Goal: Information Seeking & Learning: Check status

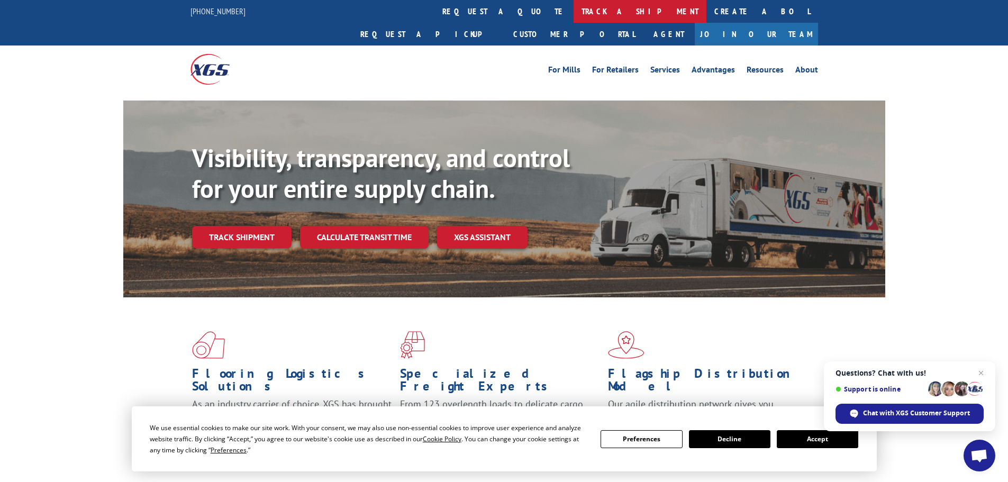
click at [574, 17] on link "track a shipment" at bounding box center [640, 11] width 133 height 23
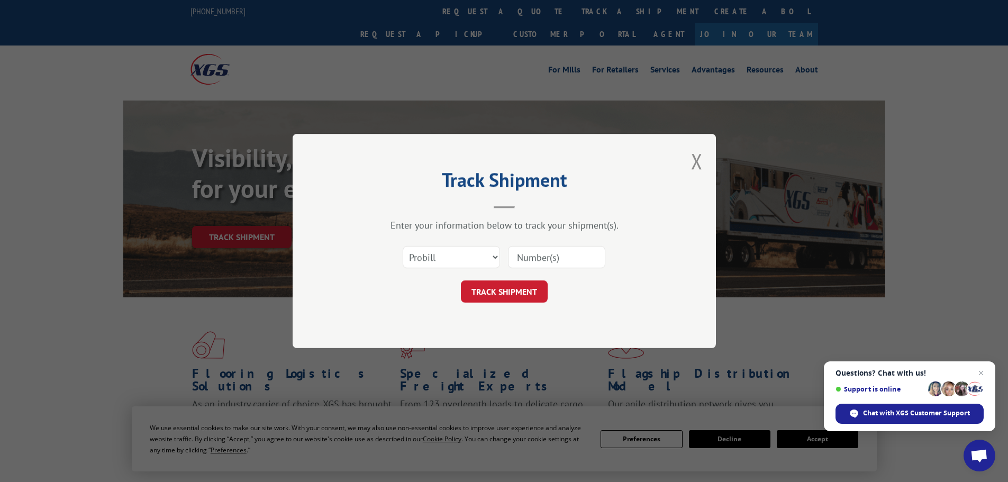
click at [580, 269] on div at bounding box center [556, 257] width 97 height 24
click at [583, 261] on input at bounding box center [556, 257] width 97 height 22
paste input "17467723"
type input "17467723"
drag, startPoint x: 484, startPoint y: 291, endPoint x: 486, endPoint y: 285, distance: 6.2
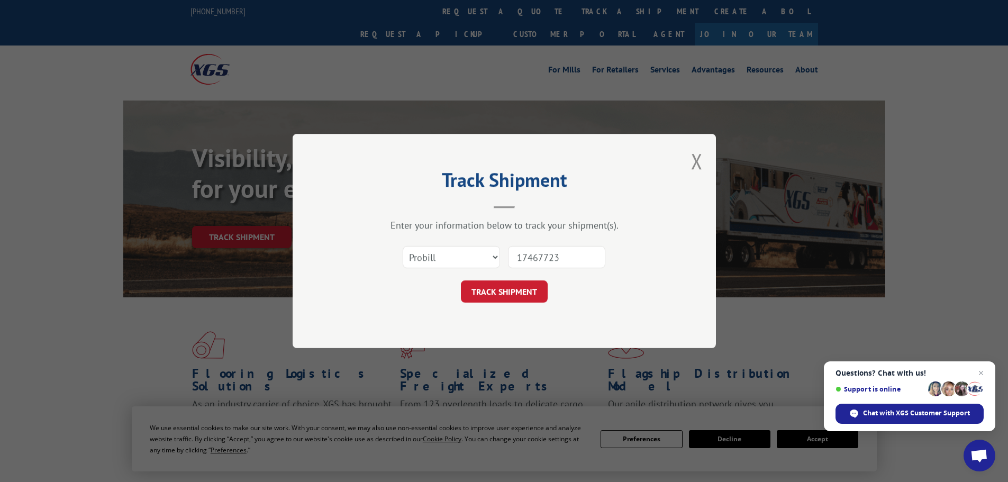
click at [484, 291] on button "TRACK SHIPMENT" at bounding box center [504, 291] width 87 height 22
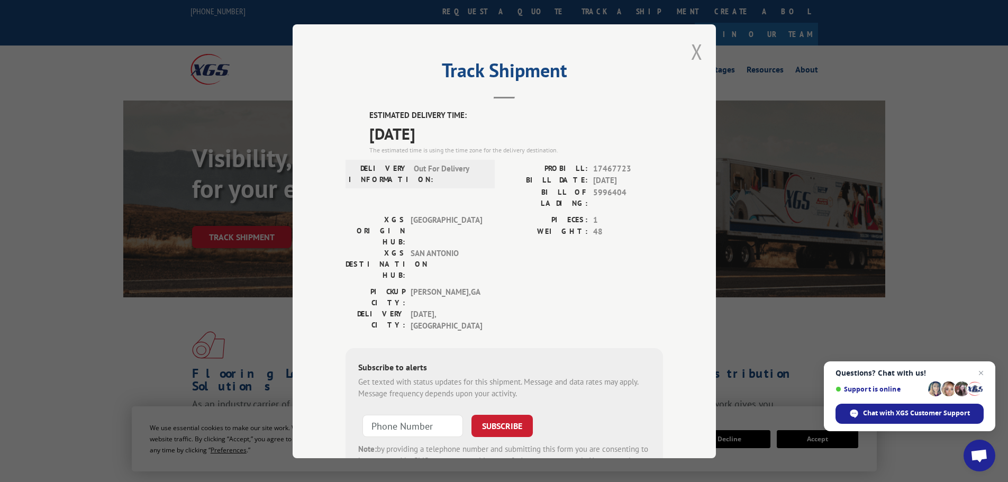
click at [695, 53] on button "Close modal" at bounding box center [697, 52] width 12 height 28
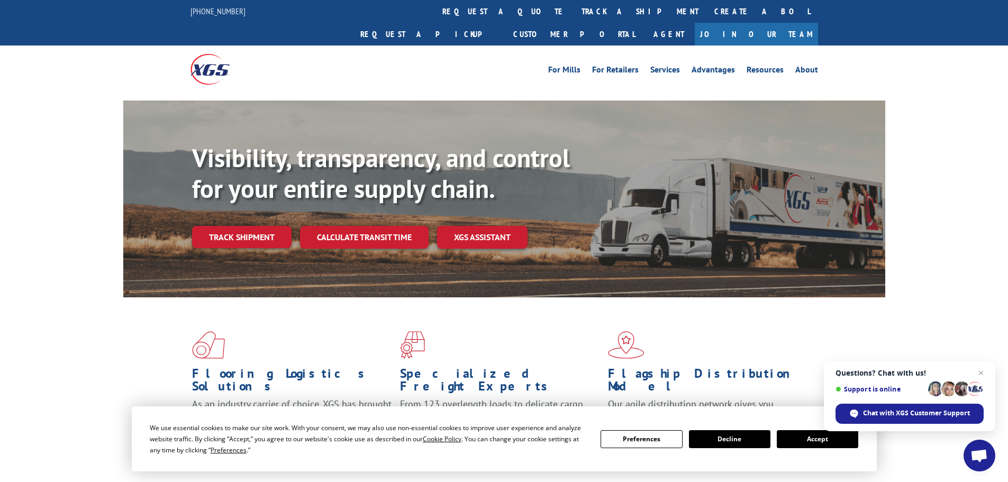
click at [574, 14] on link "track a shipment" at bounding box center [640, 11] width 133 height 23
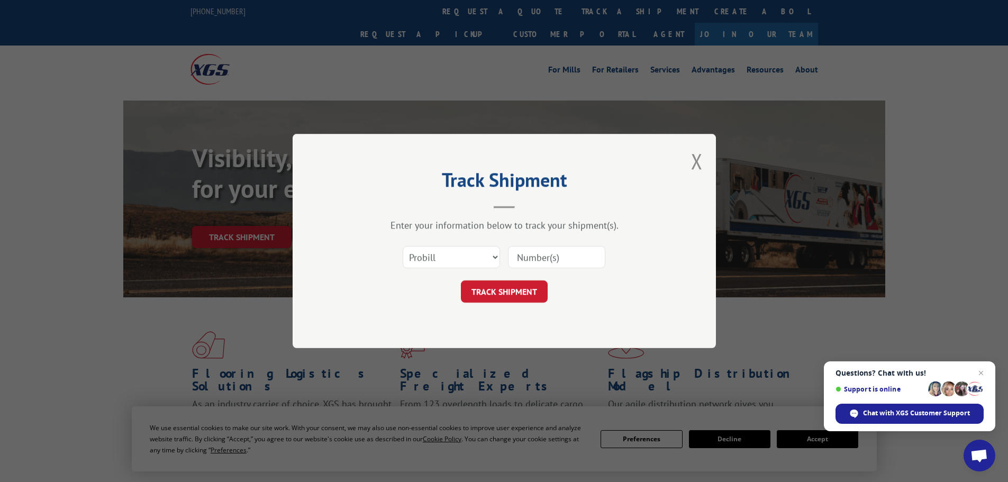
click at [569, 262] on input at bounding box center [556, 257] width 97 height 22
paste input "17227800"
type input "17227800"
click at [504, 287] on button "TRACK SHIPMENT" at bounding box center [504, 291] width 87 height 22
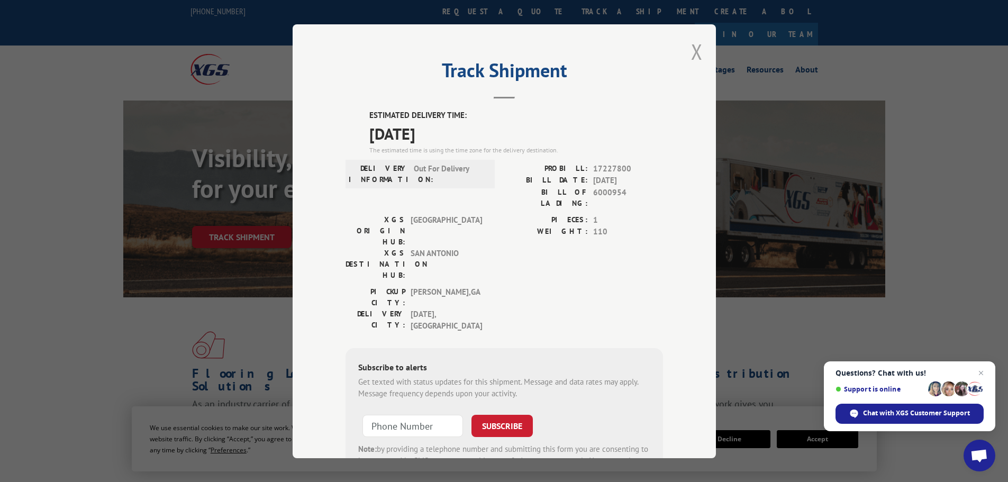
click at [696, 51] on button "Close modal" at bounding box center [697, 52] width 12 height 28
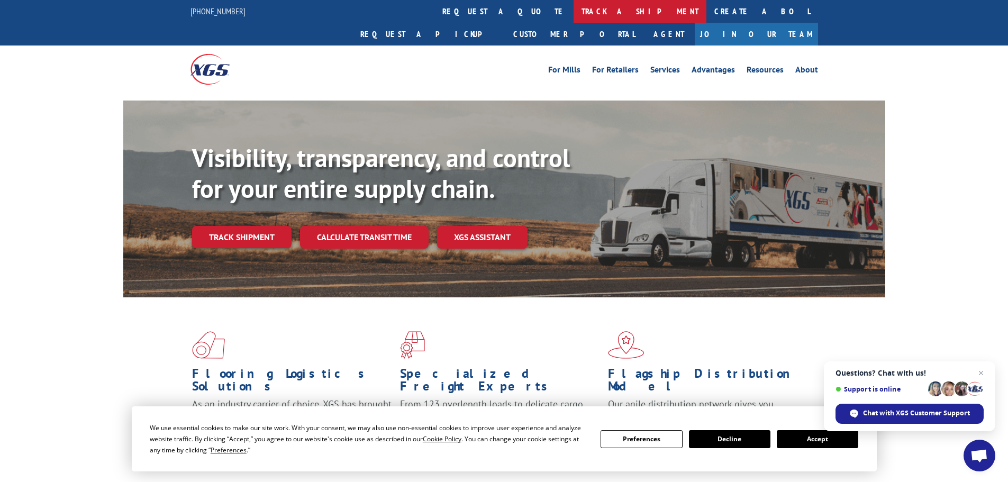
click at [574, 13] on link "track a shipment" at bounding box center [640, 11] width 133 height 23
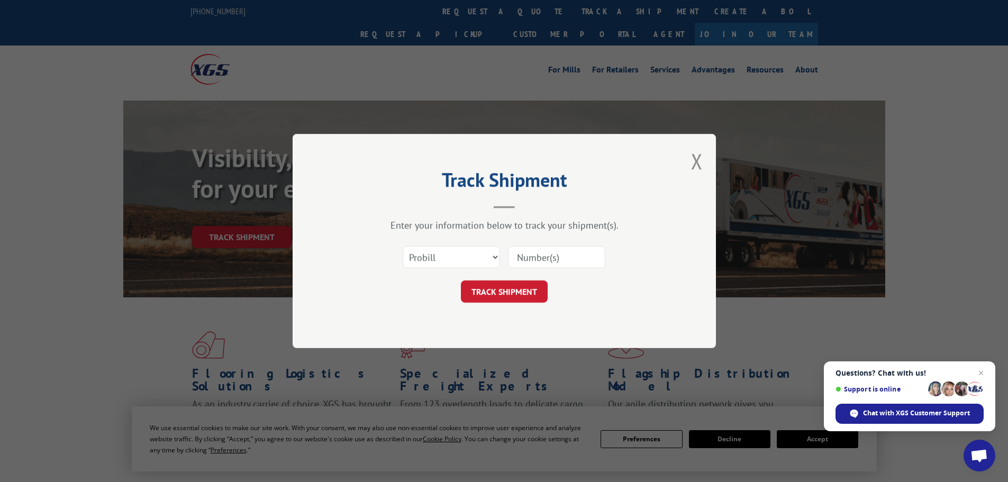
click at [543, 255] on input at bounding box center [556, 257] width 97 height 22
paste input "17227273"
type input "17227273"
click at [479, 293] on button "TRACK SHIPMENT" at bounding box center [504, 291] width 87 height 22
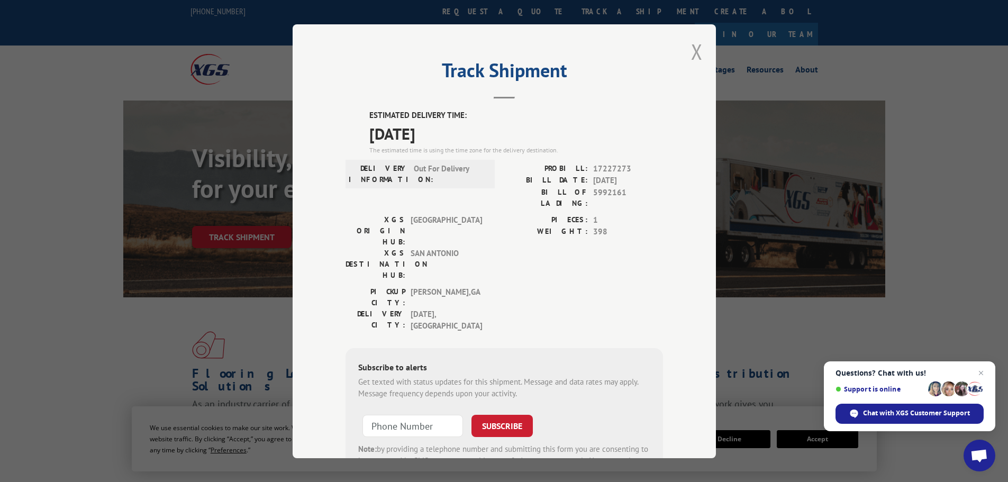
click at [691, 62] on button "Close modal" at bounding box center [697, 52] width 12 height 28
